Goal: Task Accomplishment & Management: Use online tool/utility

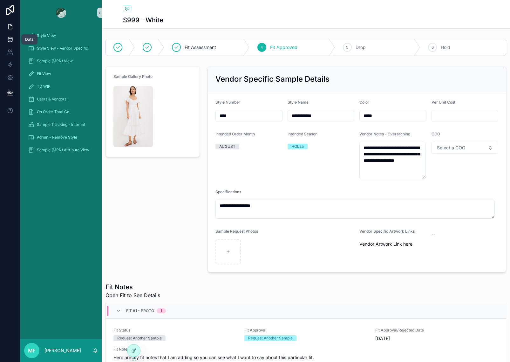
click at [11, 39] on icon at bounding box center [10, 39] width 6 height 6
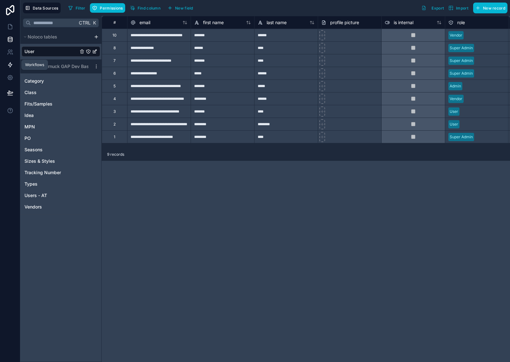
click at [0, 66] on link at bounding box center [10, 64] width 20 height 13
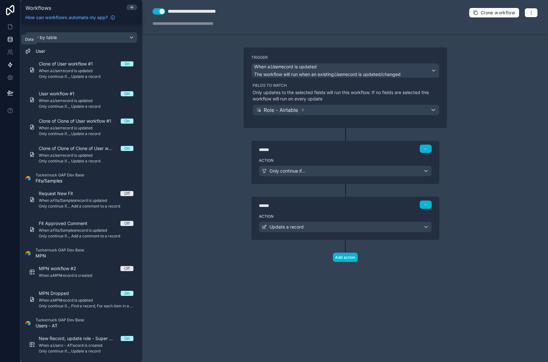
click at [6, 40] on link at bounding box center [10, 39] width 20 height 13
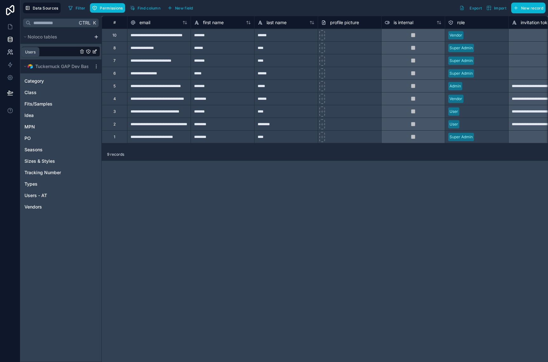
click at [7, 51] on icon at bounding box center [10, 52] width 6 height 6
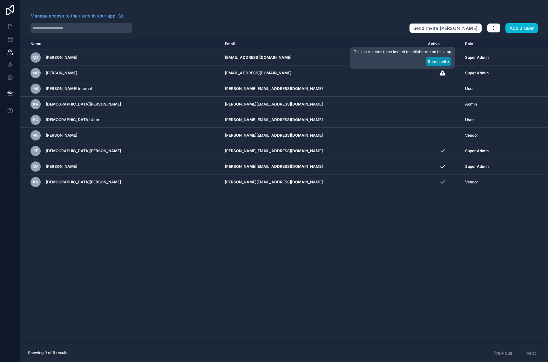
click at [435, 64] on button "Send Invite" at bounding box center [438, 61] width 25 height 9
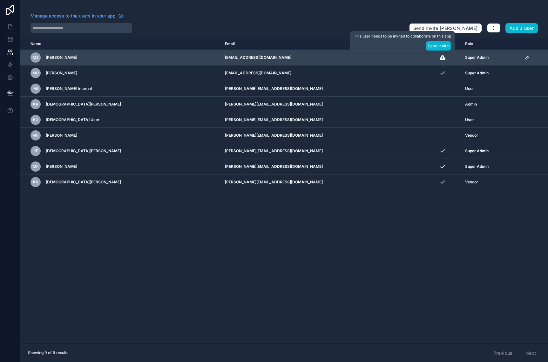
click at [424, 61] on td "scrollable content" at bounding box center [442, 58] width 37 height 16
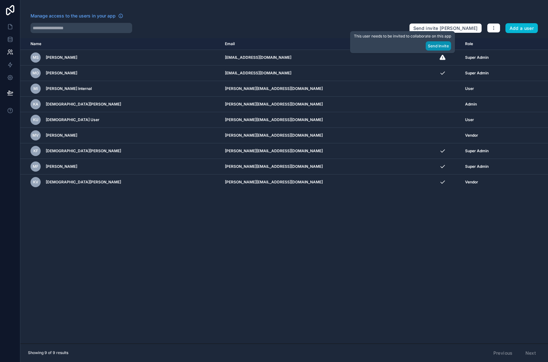
click at [434, 47] on button "Send Invite" at bounding box center [438, 45] width 25 height 9
click at [12, 27] on icon at bounding box center [10, 26] width 4 height 5
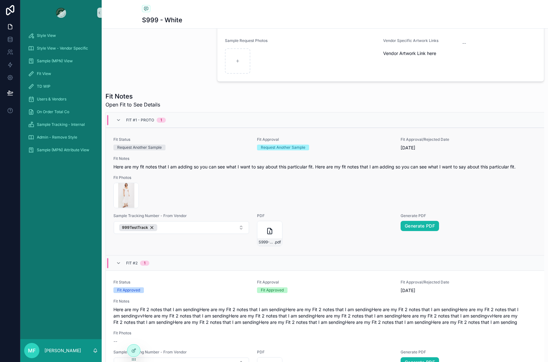
scroll to position [318, 0]
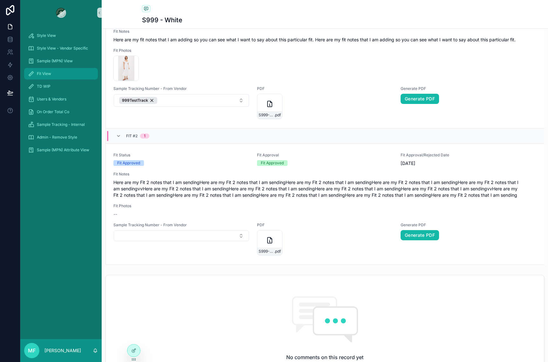
click at [49, 73] on span "Fit View" at bounding box center [44, 73] width 14 height 5
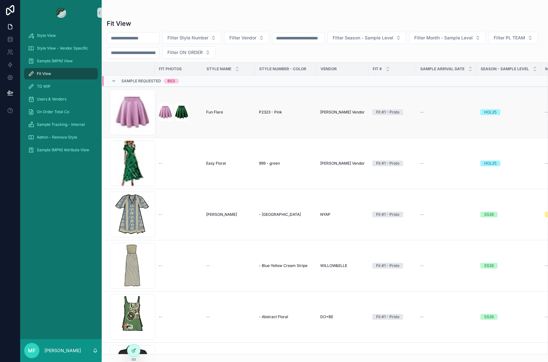
click at [233, 113] on div "Fun Flare Fun Flare" at bounding box center [228, 112] width 45 height 5
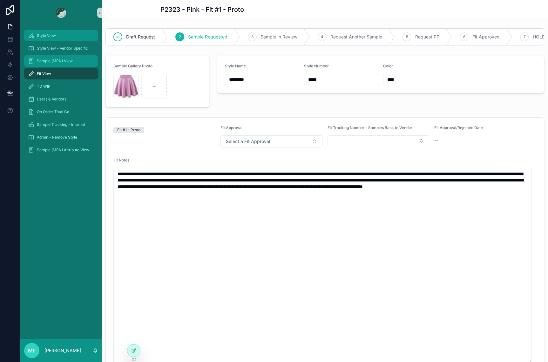
drag, startPoint x: 38, startPoint y: 37, endPoint x: 76, endPoint y: 65, distance: 47.2
click at [38, 38] on span "Style View" at bounding box center [46, 35] width 19 height 5
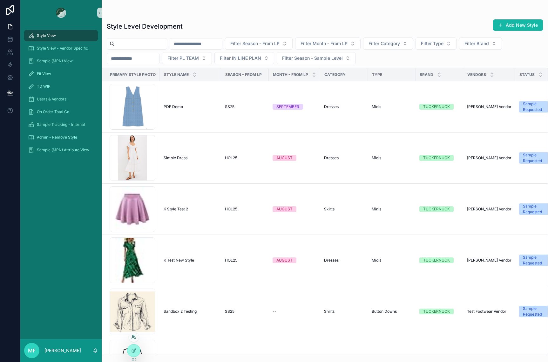
click at [135, 337] on icon at bounding box center [133, 336] width 5 height 5
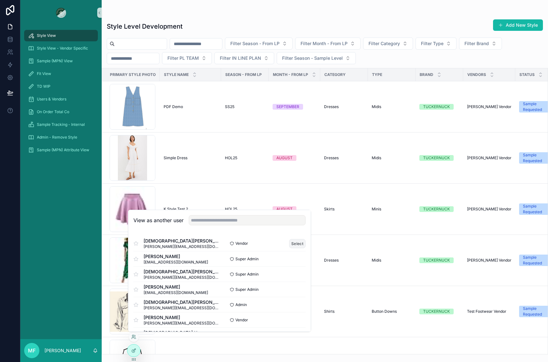
click at [290, 241] on button "Select" at bounding box center [297, 243] width 17 height 9
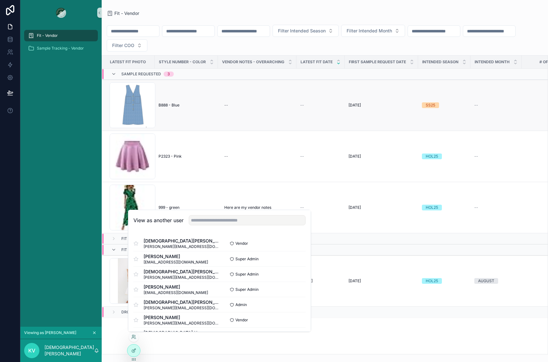
click at [184, 122] on td "B888 - Blue B888 - Blue" at bounding box center [186, 105] width 63 height 51
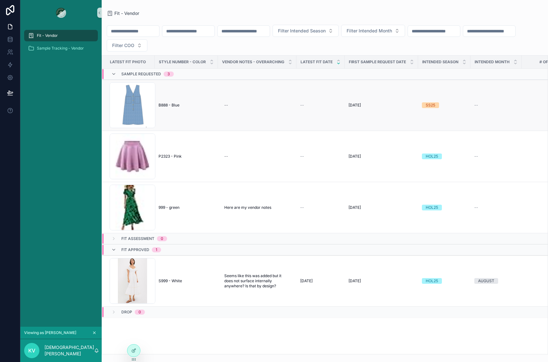
click at [175, 105] on span "B888 - Blue" at bounding box center [169, 105] width 21 height 5
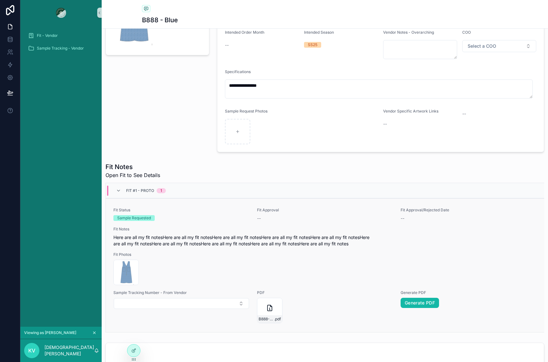
scroll to position [127, 0]
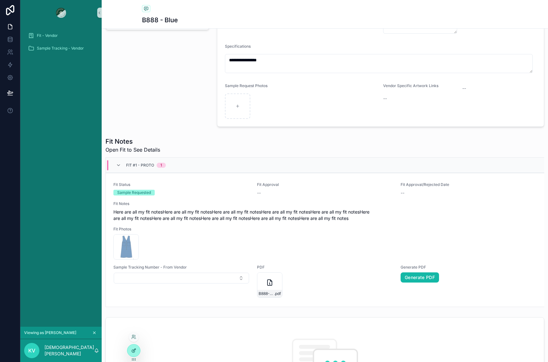
click at [132, 349] on icon at bounding box center [133, 350] width 5 height 5
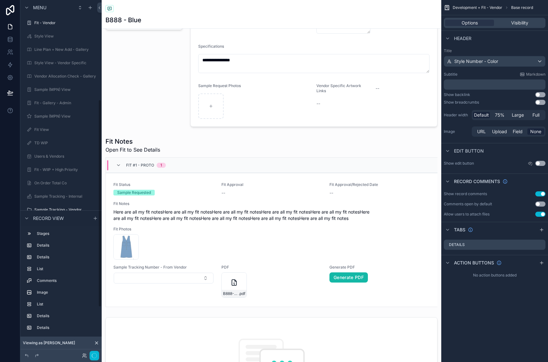
click at [349, 263] on div "scrollable content" at bounding box center [272, 221] width 340 height 175
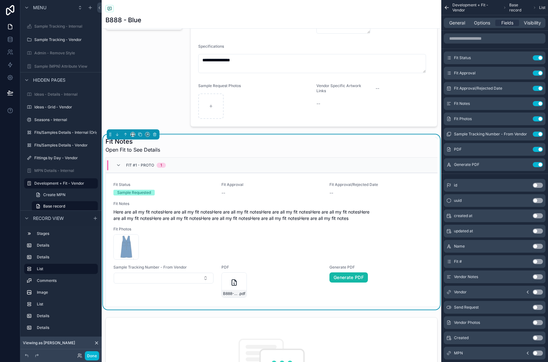
click at [348, 266] on span "Generate PDF" at bounding box center [380, 267] width 100 height 5
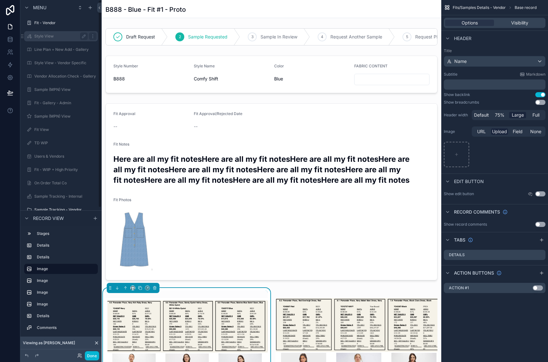
drag, startPoint x: 60, startPoint y: 21, endPoint x: 94, endPoint y: 51, distance: 45.7
click at [59, 20] on label "Fit - Vendor" at bounding box center [65, 22] width 62 height 5
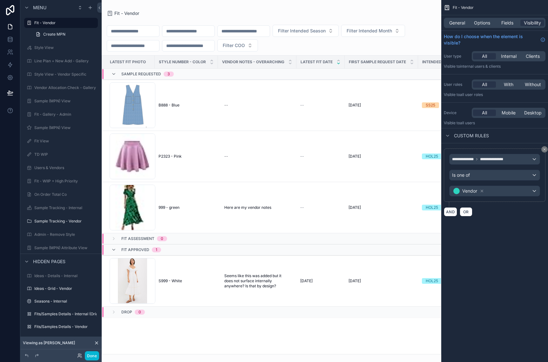
click at [242, 109] on div "scrollable content" at bounding box center [272, 181] width 340 height 362
click at [209, 114] on td "B888 - Blue B888 - Blue" at bounding box center [186, 105] width 63 height 51
click at [203, 104] on div "B888 - Blue B888 - Blue" at bounding box center [187, 105] width 56 height 5
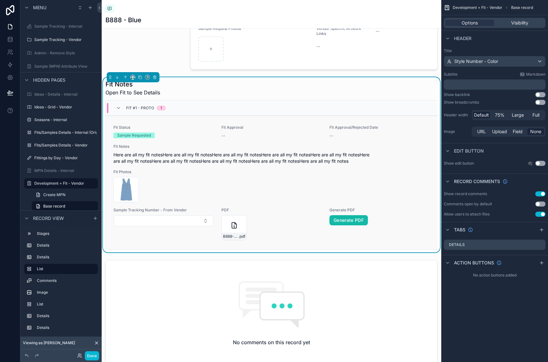
scroll to position [191, 0]
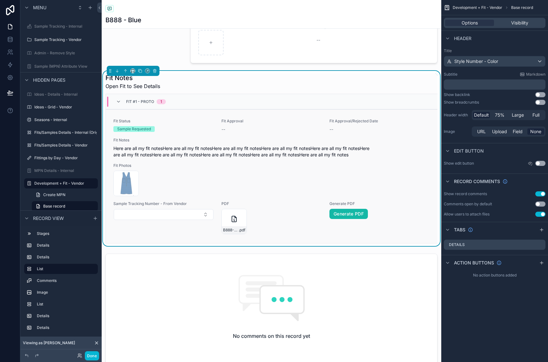
click at [296, 204] on span "PDF" at bounding box center [272, 203] width 100 height 5
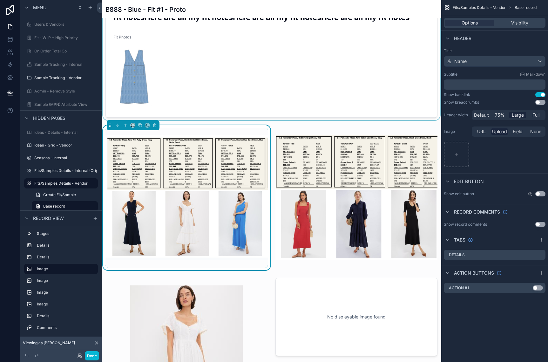
scroll to position [191, 0]
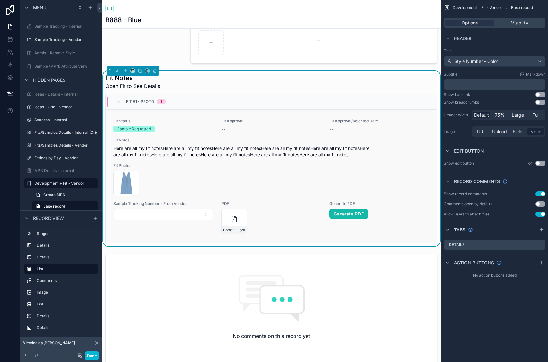
click at [409, 174] on div "Blue-Dress .jpg" at bounding box center [271, 183] width 317 height 25
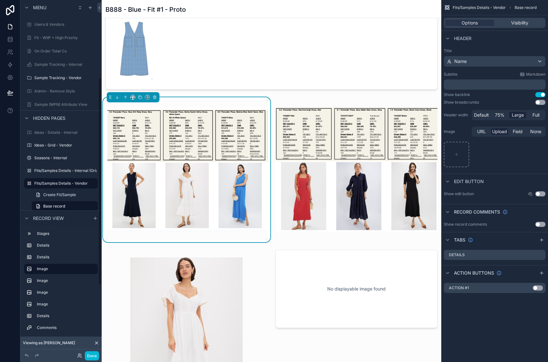
scroll to position [64, 0]
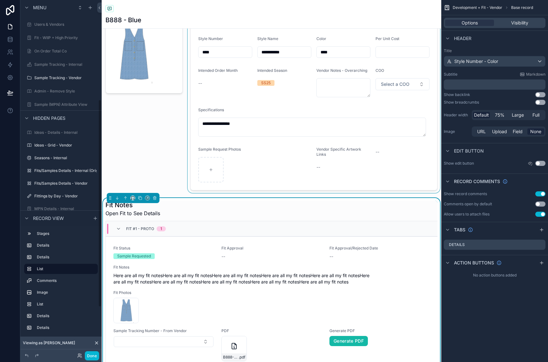
scroll to position [170, 0]
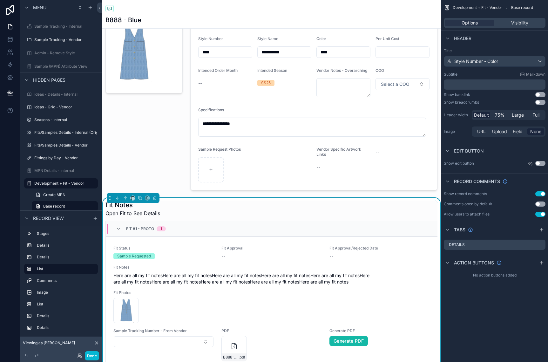
click at [434, 203] on div "Fit Notes Open Fit to See Details Fit #1 - Proto 1 Fit Status Sample Requested …" at bounding box center [272, 285] width 340 height 175
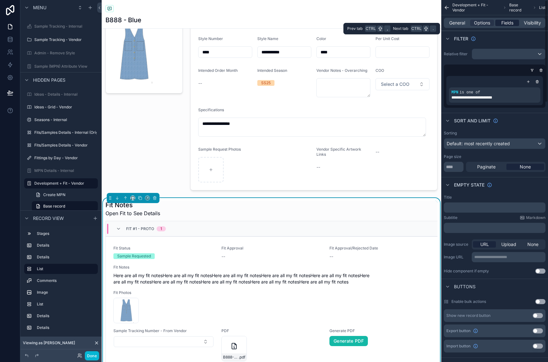
click at [500, 26] on div "Fields" at bounding box center [508, 23] width 24 height 6
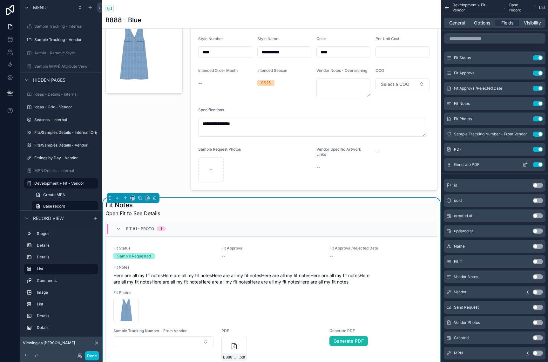
click at [537, 164] on button "Use setting" at bounding box center [538, 164] width 10 height 5
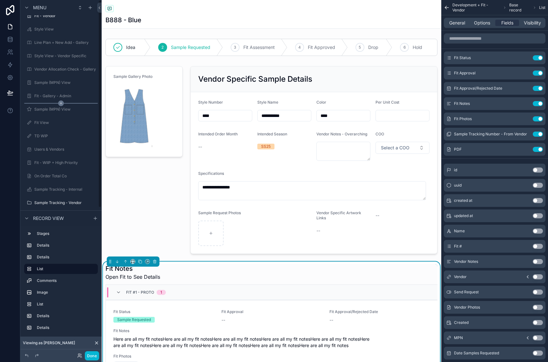
scroll to position [0, 0]
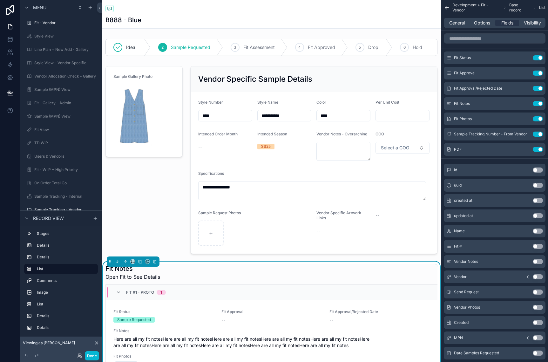
click at [95, 344] on icon at bounding box center [96, 343] width 3 height 3
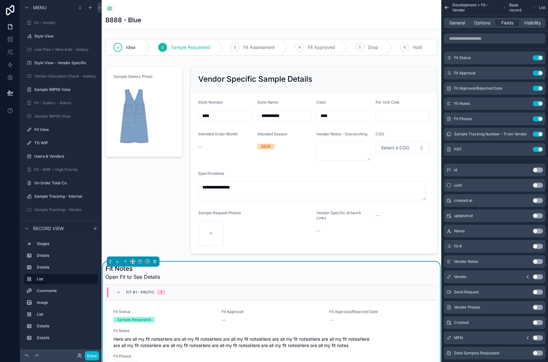
click at [57, 135] on div "Fit View" at bounding box center [60, 129] width 81 height 11
click at [55, 131] on label "Fit View" at bounding box center [59, 129] width 51 height 5
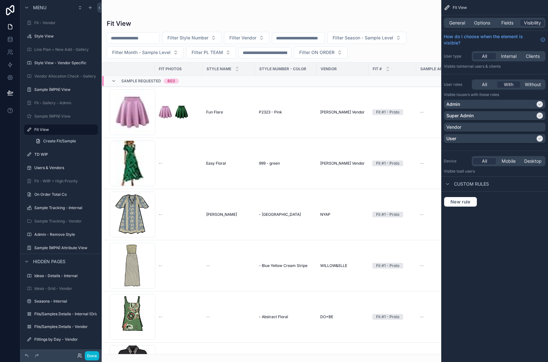
click at [237, 106] on div "scrollable content" at bounding box center [272, 181] width 340 height 362
click at [505, 24] on span "Fields" at bounding box center [508, 23] width 12 height 6
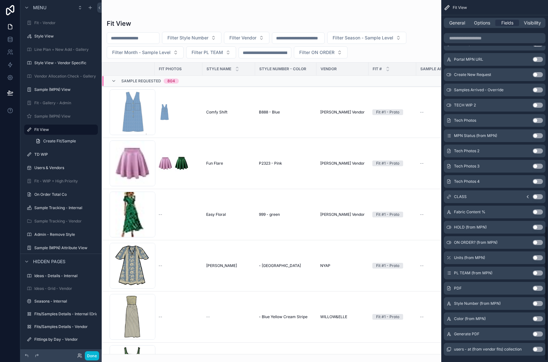
scroll to position [610, 0]
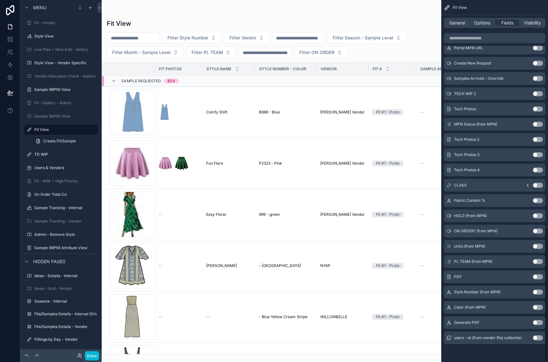
click at [538, 278] on button "Use setting" at bounding box center [538, 276] width 10 height 5
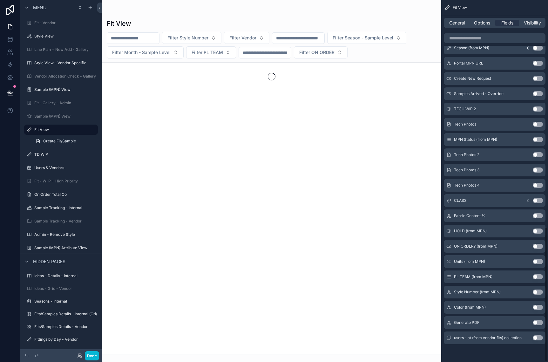
click at [541, 274] on button "Use setting" at bounding box center [538, 276] width 10 height 5
click at [539, 322] on button "Use setting" at bounding box center [538, 322] width 10 height 5
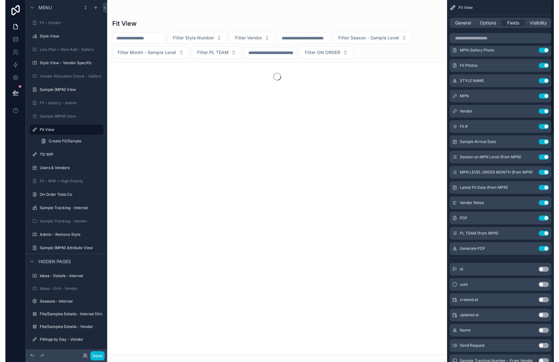
scroll to position [0, 0]
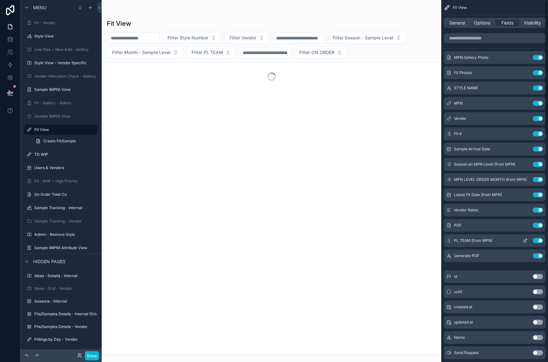
click at [538, 241] on button "Use setting" at bounding box center [538, 240] width 10 height 5
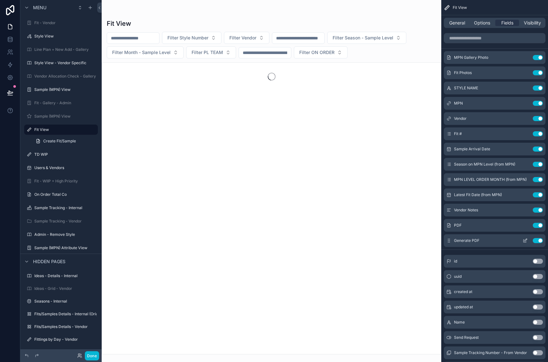
click at [524, 240] on icon "scrollable content" at bounding box center [525, 240] width 5 height 5
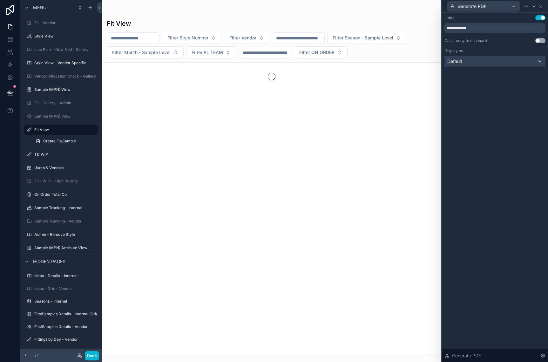
click at [508, 62] on div "Default" at bounding box center [495, 61] width 100 height 10
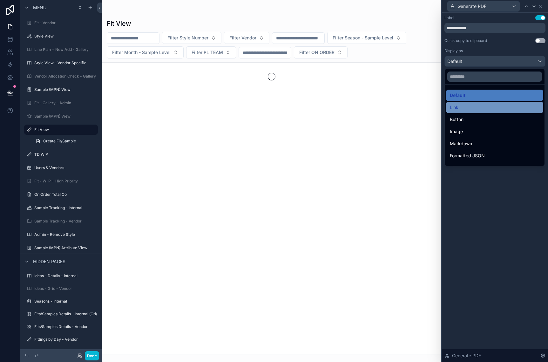
click at [508, 105] on div "Link" at bounding box center [495, 108] width 90 height 8
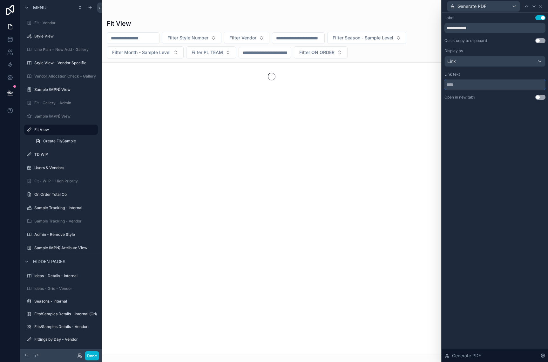
click at [504, 83] on input "text" at bounding box center [495, 84] width 101 height 10
click at [515, 62] on div "Link" at bounding box center [495, 61] width 100 height 10
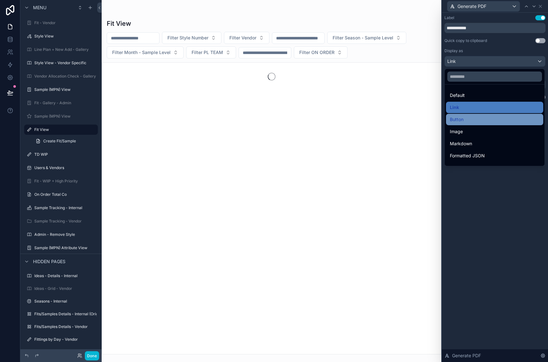
click at [510, 120] on div "Button" at bounding box center [495, 120] width 90 height 8
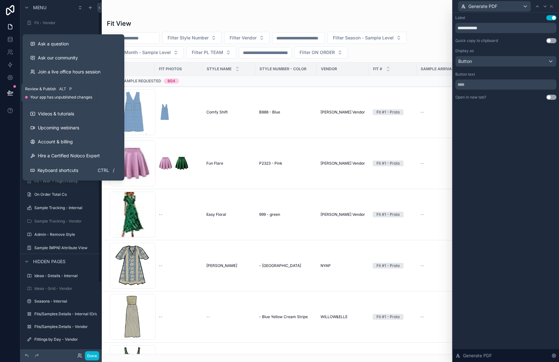
click at [13, 93] on button at bounding box center [10, 93] width 14 height 18
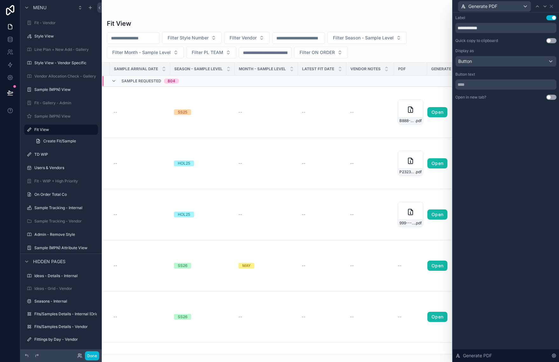
scroll to position [0, 330]
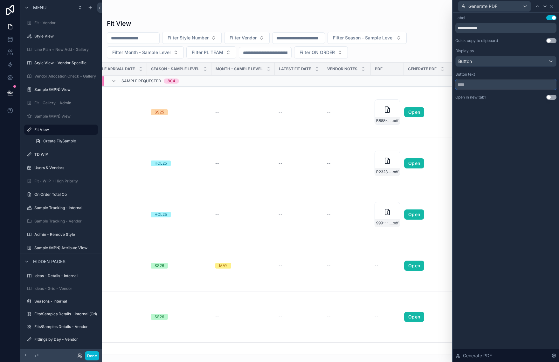
drag, startPoint x: 475, startPoint y: 81, endPoint x: 457, endPoint y: 94, distance: 21.9
click at [457, 94] on div "**********" at bounding box center [505, 57] width 101 height 85
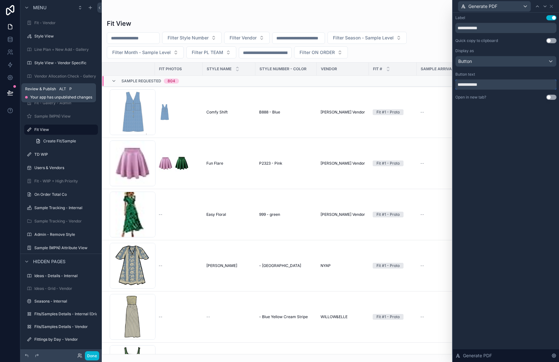
type input "**********"
click at [7, 94] on button at bounding box center [10, 93] width 14 height 18
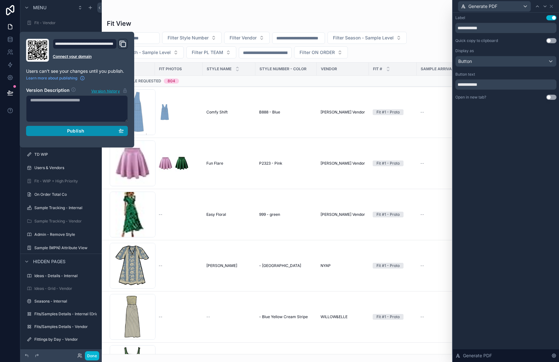
click at [79, 130] on span "Publish" at bounding box center [75, 131] width 17 height 6
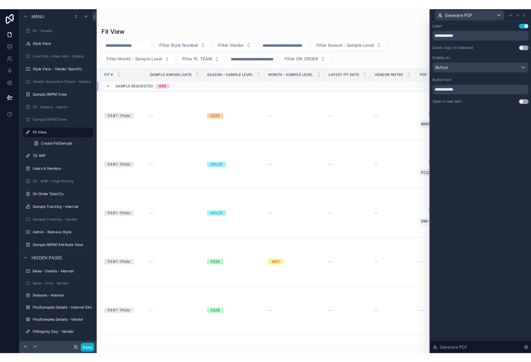
scroll to position [0, 330]
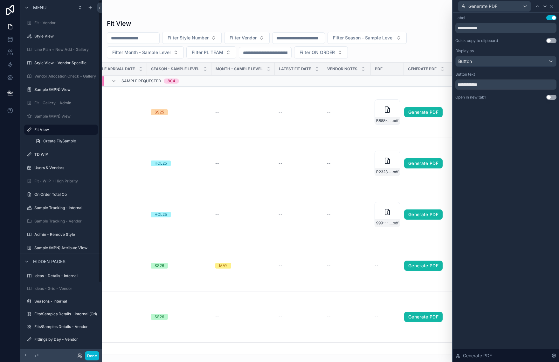
click at [6, 148] on div at bounding box center [10, 181] width 20 height 362
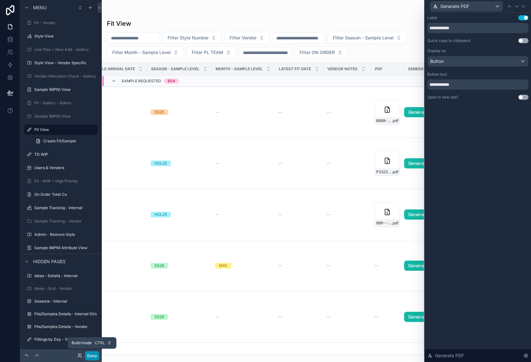
click at [94, 355] on button "Done" at bounding box center [92, 355] width 14 height 9
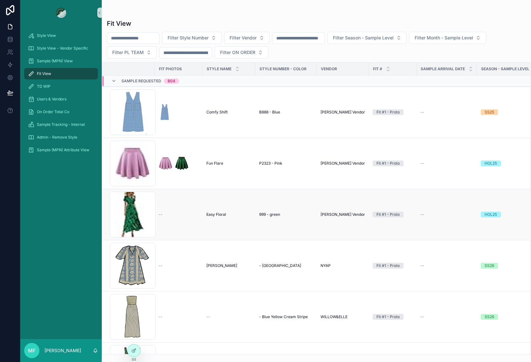
click at [252, 222] on td "Easy Floral Easy Floral" at bounding box center [228, 214] width 53 height 51
click at [243, 215] on div "Easy Floral Easy Floral" at bounding box center [228, 214] width 45 height 5
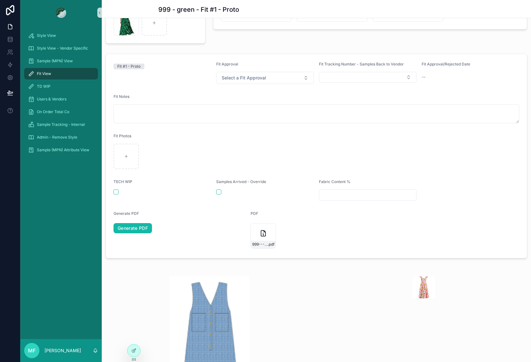
scroll to position [127, 0]
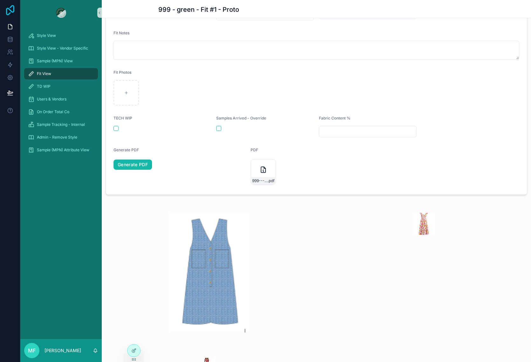
click at [11, 8] on icon at bounding box center [10, 10] width 13 height 10
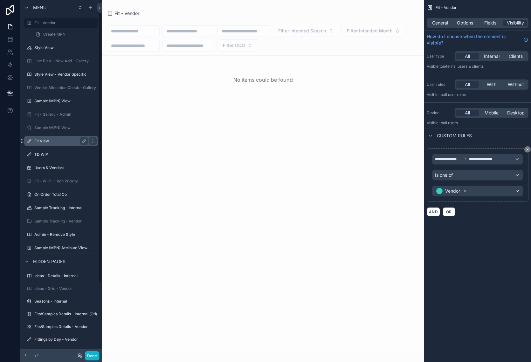
click at [52, 139] on label "Fit View" at bounding box center [59, 141] width 51 height 5
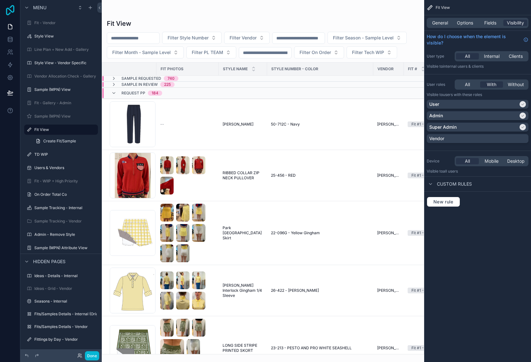
click at [6, 10] on icon at bounding box center [10, 10] width 13 height 10
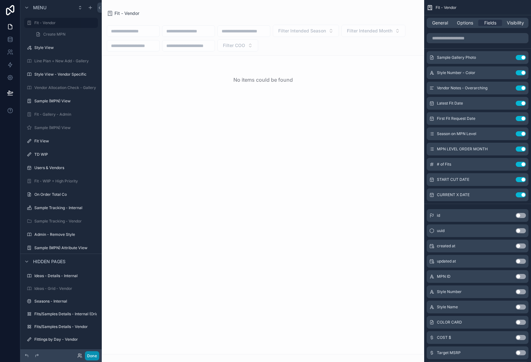
click at [95, 357] on button "Done" at bounding box center [92, 355] width 14 height 9
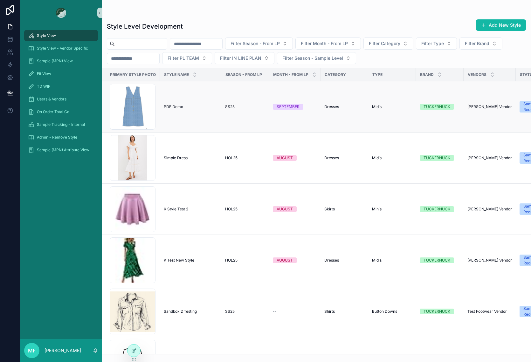
click at [176, 108] on span "PDF Demo" at bounding box center [173, 106] width 19 height 5
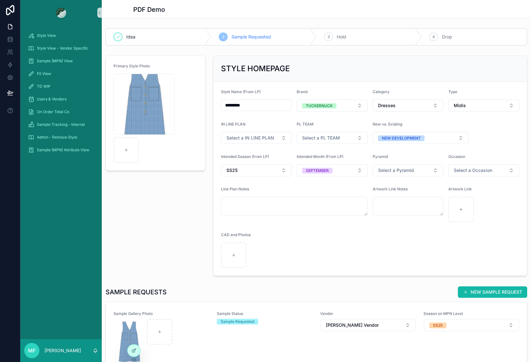
scroll to position [127, 0]
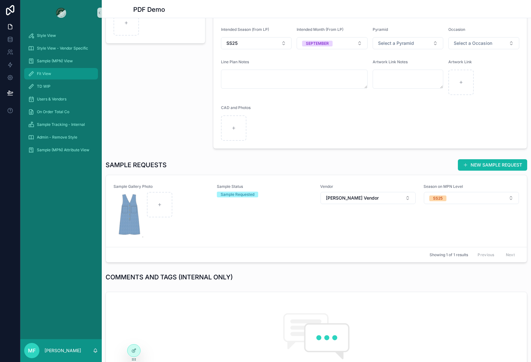
click at [69, 74] on div "Fit View" at bounding box center [61, 74] width 66 height 10
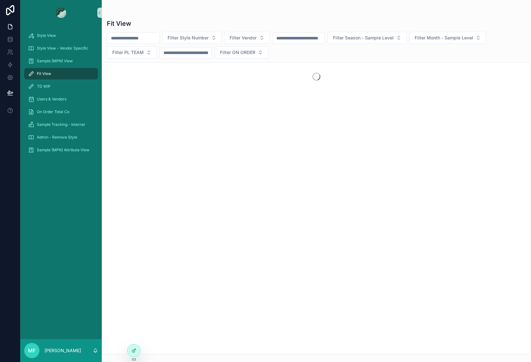
click at [48, 76] on span "Fit View" at bounding box center [44, 73] width 14 height 5
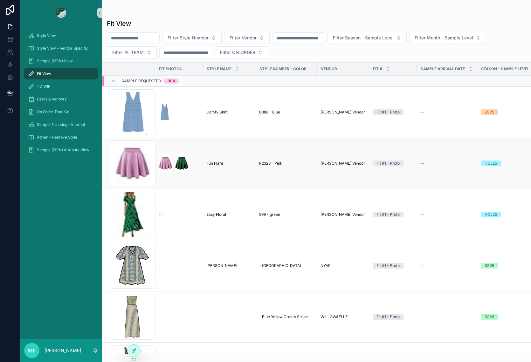
click at [196, 169] on div "scrollable content" at bounding box center [179, 163] width 40 height 18
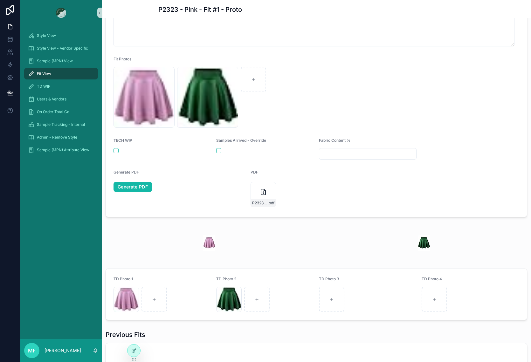
scroll to position [381, 0]
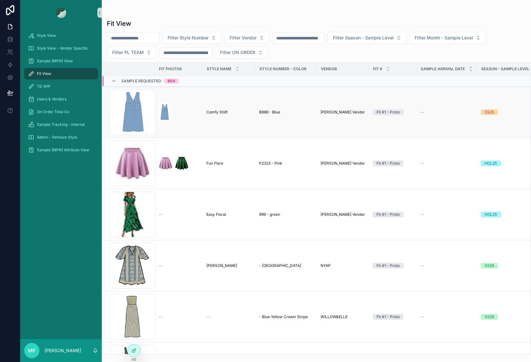
click at [187, 116] on div "scrollable content" at bounding box center [179, 112] width 40 height 18
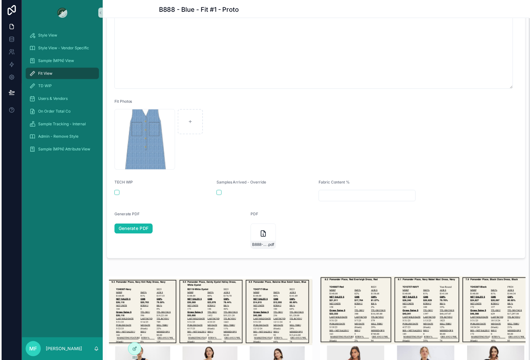
scroll to position [191, 0]
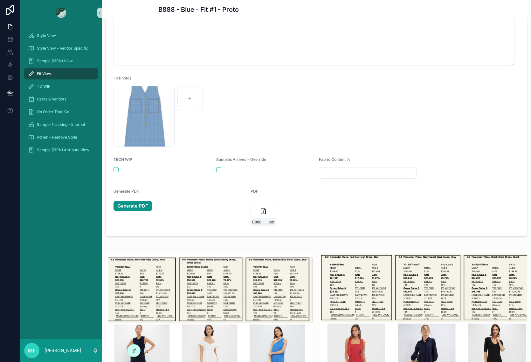
click at [144, 211] on link "Generate PDF" at bounding box center [132, 206] width 38 height 10
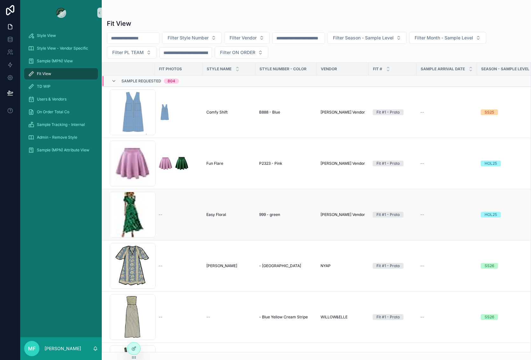
click at [169, 213] on div "--" at bounding box center [179, 214] width 40 height 5
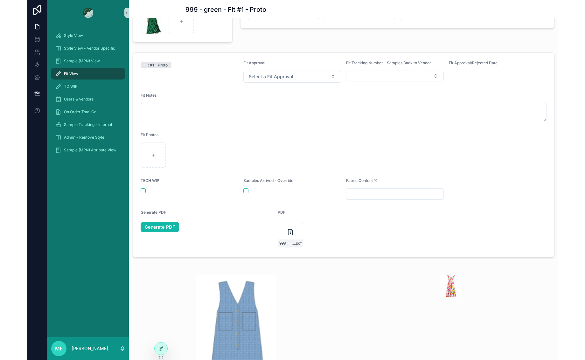
scroll to position [64, 0]
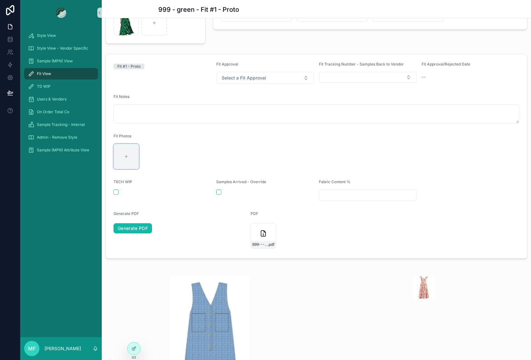
click at [132, 169] on div "scrollable content" at bounding box center [125, 156] width 25 height 25
type input "**********"
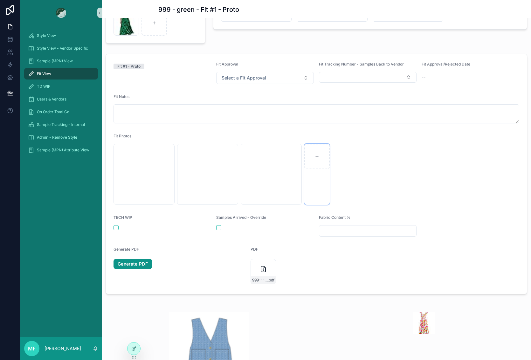
click at [135, 269] on link "Generate PDF" at bounding box center [132, 264] width 38 height 10
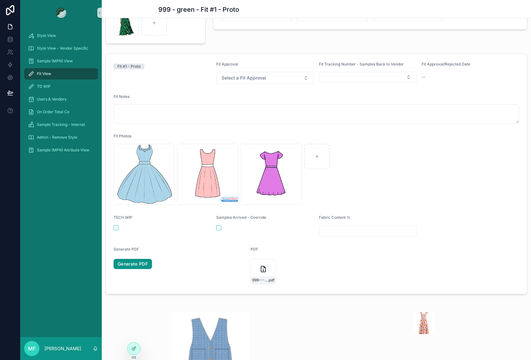
click at [134, 269] on link "Generate PDF" at bounding box center [132, 264] width 38 height 10
click at [147, 269] on link "Generate PDF" at bounding box center [132, 264] width 38 height 10
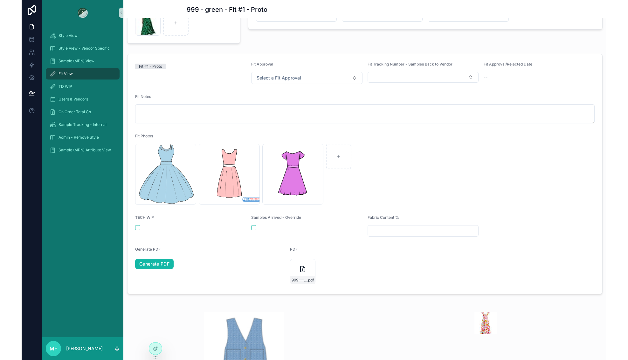
scroll to position [59, 0]
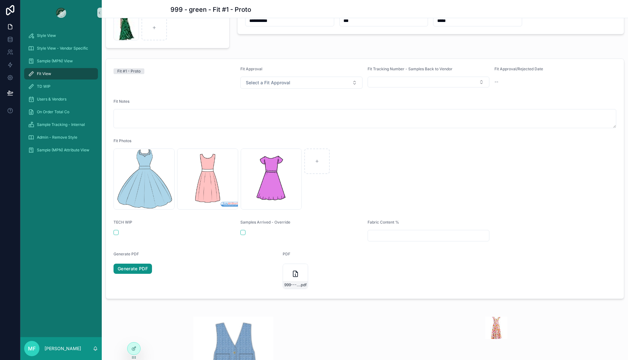
click at [146, 273] on link "Generate PDF" at bounding box center [132, 268] width 38 height 10
click at [145, 269] on link "Generate PDF" at bounding box center [132, 268] width 38 height 10
click at [131, 268] on link "Generate PDF" at bounding box center [132, 268] width 38 height 10
click at [132, 270] on link "Generate PDF" at bounding box center [132, 268] width 38 height 10
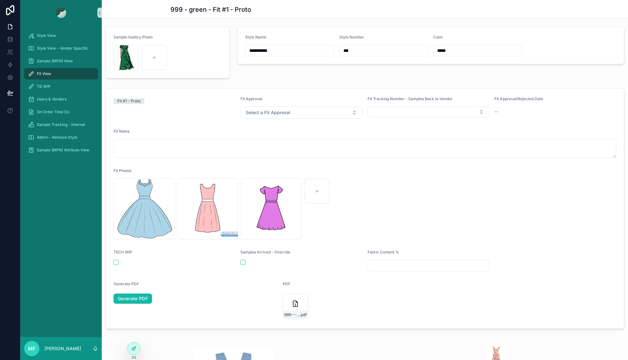
scroll to position [64, 0]
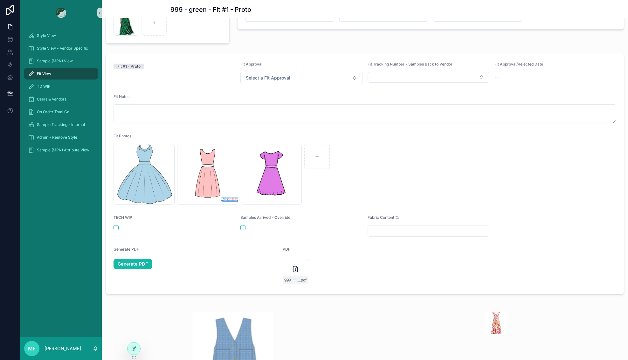
click at [48, 73] on span "Fit View" at bounding box center [44, 73] width 14 height 5
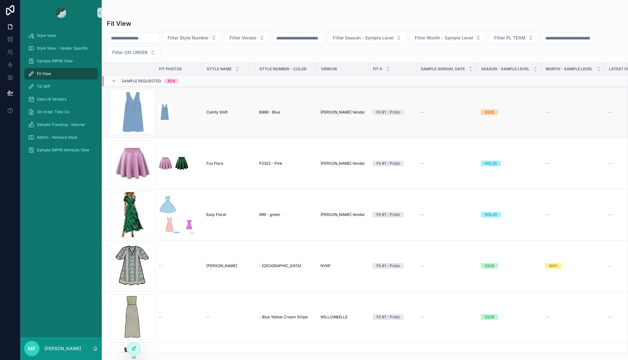
click at [196, 109] on div "scrollable content" at bounding box center [179, 112] width 40 height 18
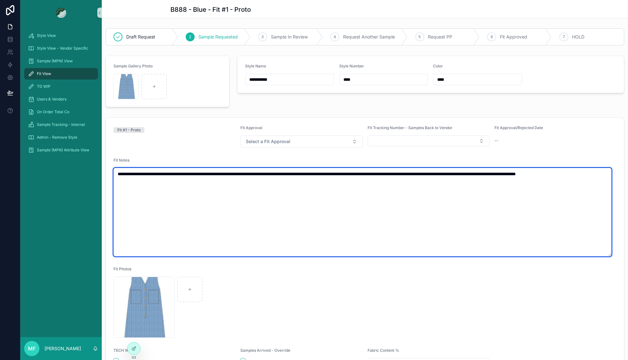
drag, startPoint x: 236, startPoint y: 214, endPoint x: 235, endPoint y: 224, distance: 9.9
click at [236, 215] on textarea "**********" at bounding box center [362, 212] width 498 height 88
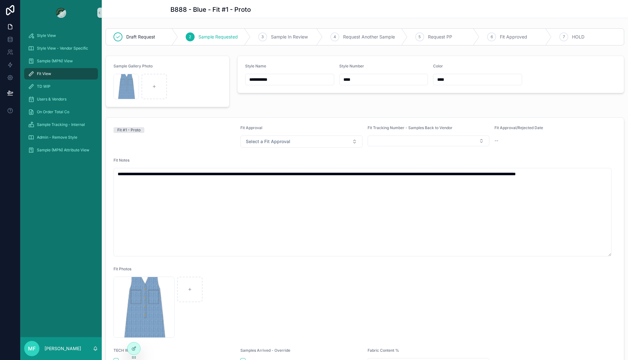
click at [263, 286] on div "Blue-Dress .jpg" at bounding box center [364, 307] width 503 height 61
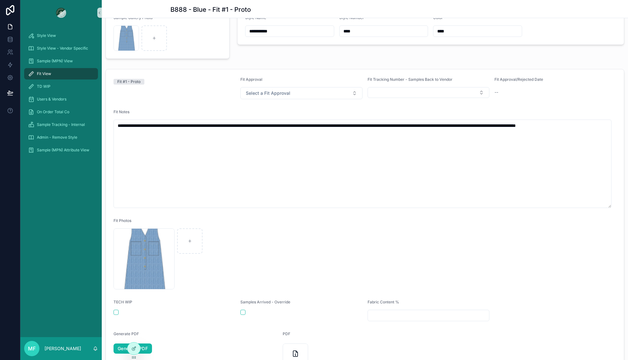
scroll to position [64, 0]
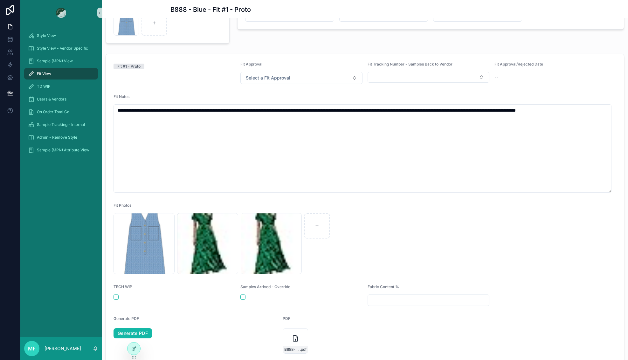
click at [49, 73] on span "Fit View" at bounding box center [44, 73] width 14 height 5
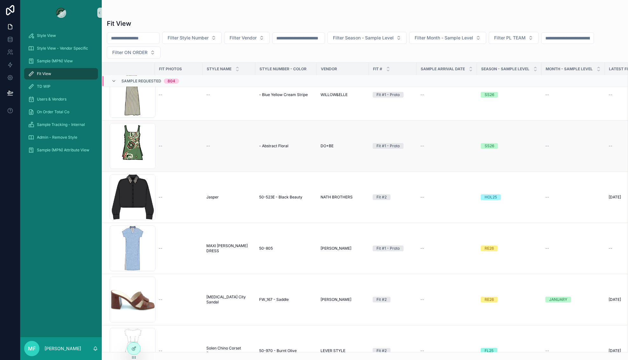
scroll to position [254, 0]
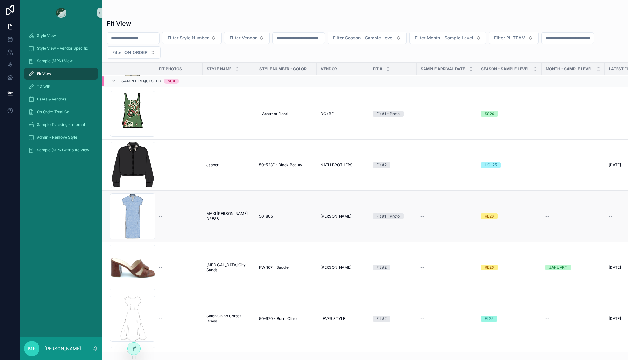
click at [183, 217] on div "--" at bounding box center [179, 216] width 40 height 5
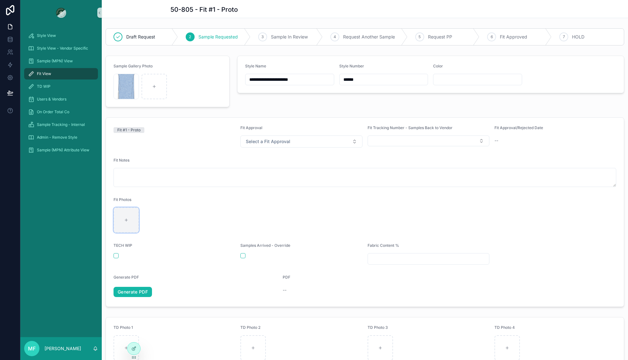
click at [136, 214] on div "scrollable content" at bounding box center [125, 219] width 25 height 25
type input "**********"
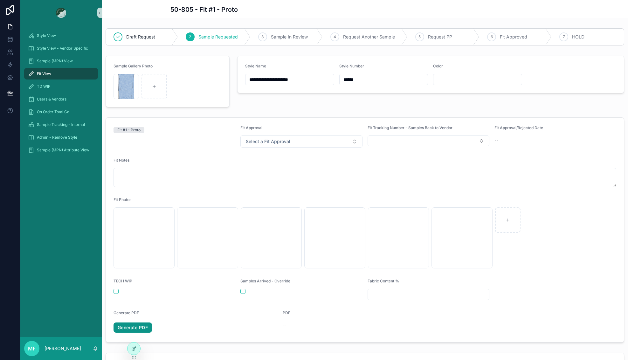
click at [138, 323] on link "Generate PDF" at bounding box center [132, 327] width 38 height 10
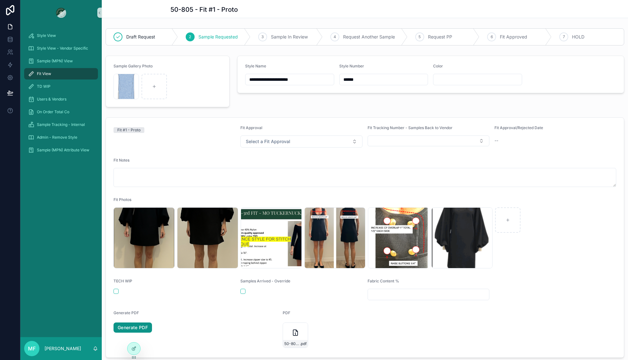
click at [146, 329] on link "Generate PDF" at bounding box center [132, 327] width 38 height 10
click at [480, 209] on div "scrollable content" at bounding box center [484, 213] width 14 height 8
click at [482, 214] on icon "scrollable content" at bounding box center [480, 212] width 5 height 5
click at [495, 202] on icon "scrollable content" at bounding box center [493, 201] width 3 height 3
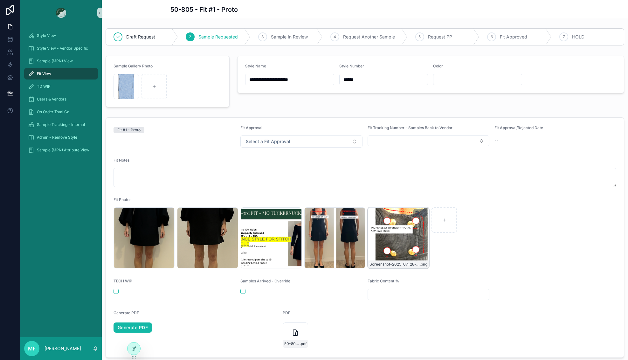
click at [417, 214] on icon "scrollable content" at bounding box center [417, 212] width 0 height 1
click at [432, 201] on icon "scrollable content" at bounding box center [430, 201] width 3 height 3
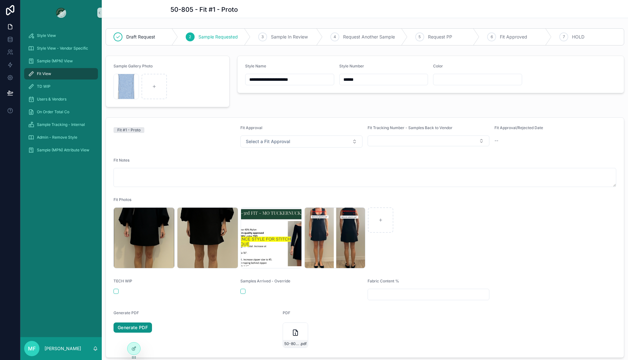
click at [145, 324] on link "Generate PDF" at bounding box center [132, 327] width 38 height 10
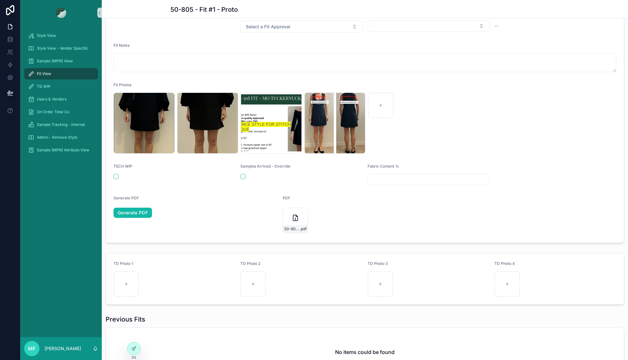
scroll to position [127, 0]
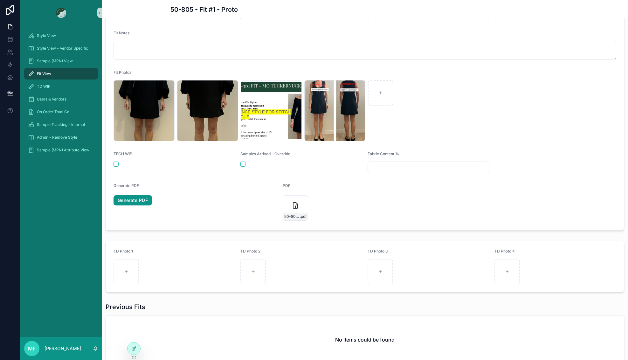
click at [136, 201] on link "Generate PDF" at bounding box center [132, 200] width 38 height 10
click at [129, 264] on div "scrollable content" at bounding box center [125, 271] width 25 height 25
type input "**********"
click at [247, 262] on div "scrollable content" at bounding box center [252, 271] width 25 height 25
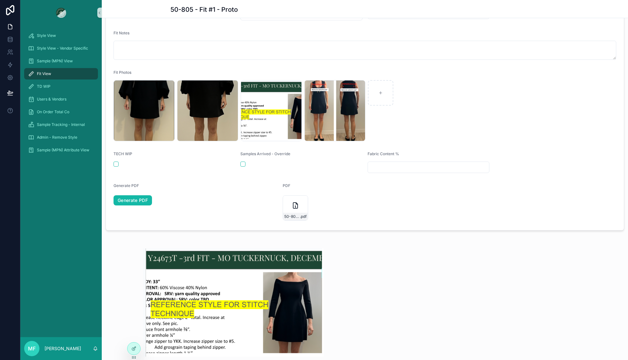
type input "**********"
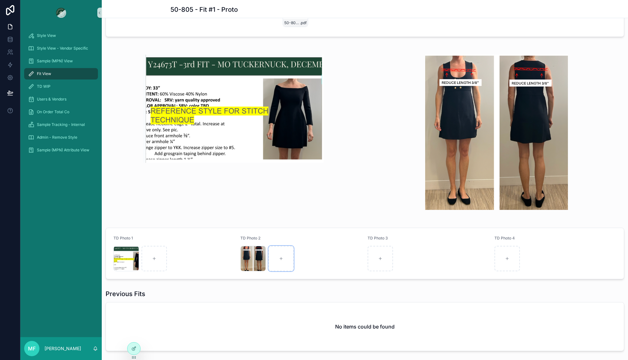
scroll to position [381, 0]
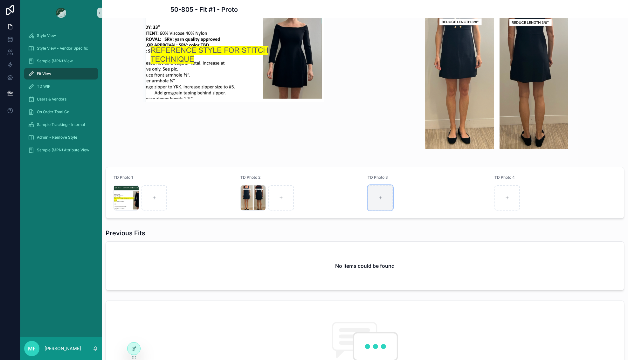
click at [375, 206] on div "scrollable content" at bounding box center [379, 197] width 25 height 25
type input "**********"
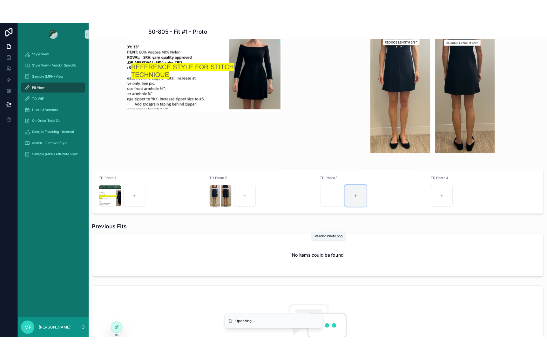
scroll to position [254, 0]
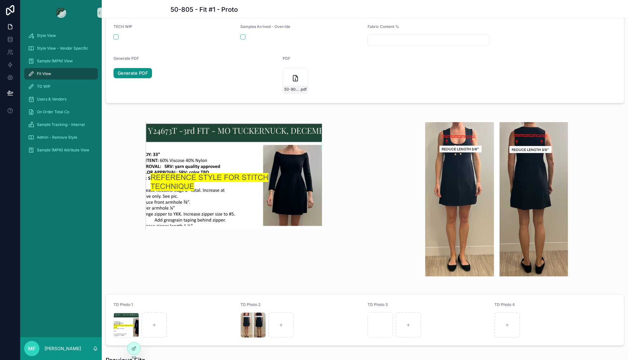
click at [131, 75] on link "Generate PDF" at bounding box center [132, 73] width 38 height 10
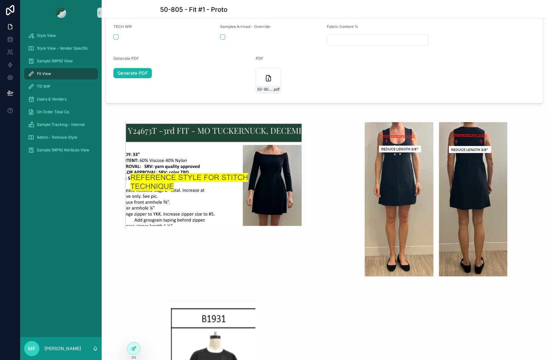
scroll to position [259, 0]
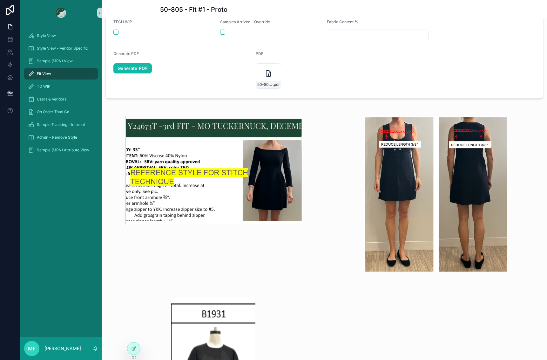
click at [76, 216] on div "Style View Style View - Vendor Specific Sample (MPN) View Fit View TD WIP Users…" at bounding box center [60, 180] width 81 height 311
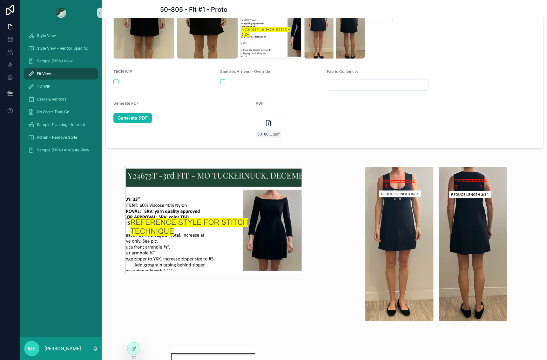
scroll to position [195, 0]
